Goal: Find specific page/section: Find specific page/section

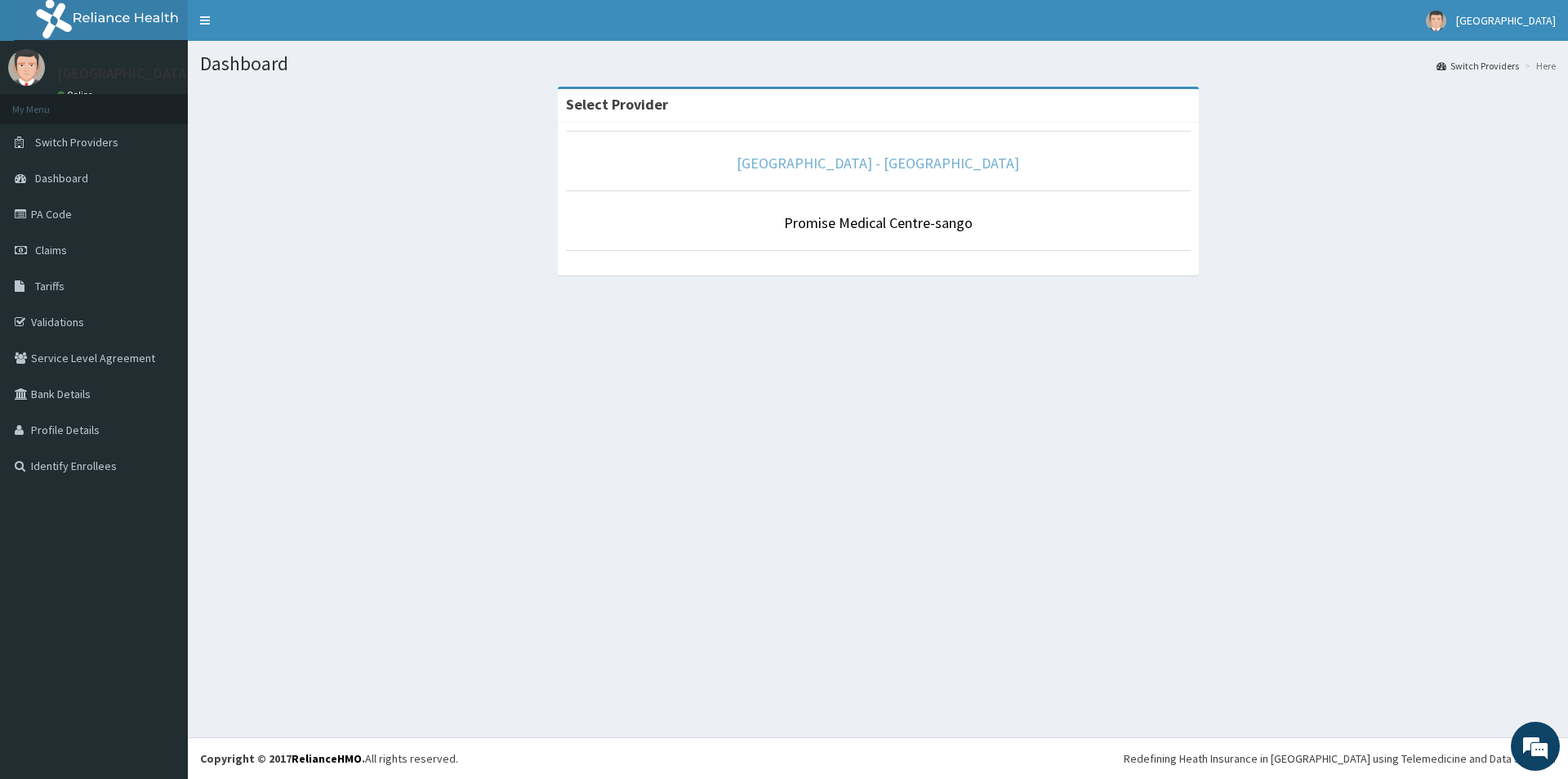
click at [834, 166] on link "[GEOGRAPHIC_DATA] - [GEOGRAPHIC_DATA]" at bounding box center [878, 163] width 283 height 19
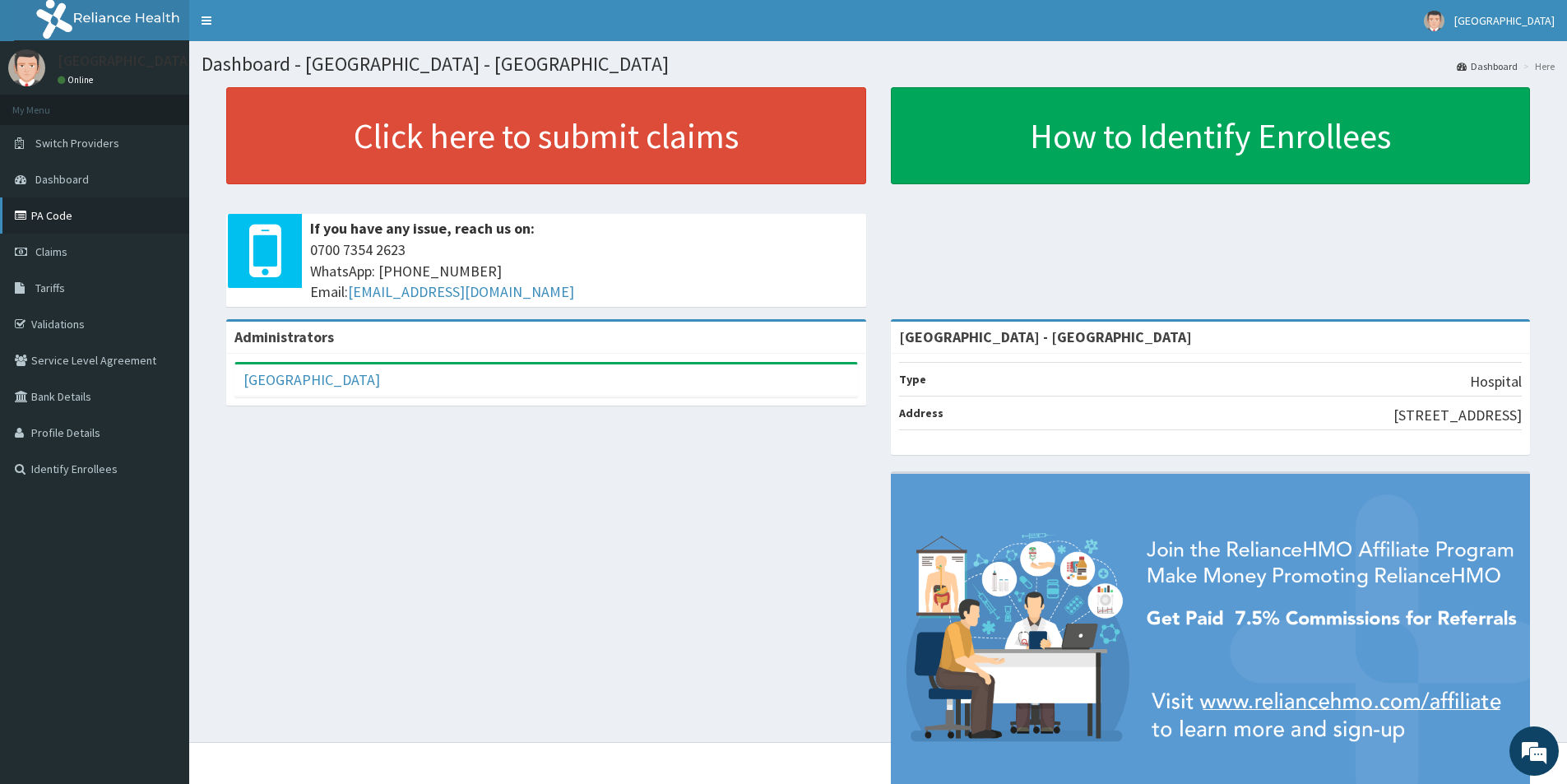
click at [70, 211] on link "PA Code" at bounding box center [94, 215] width 189 height 36
